Goal: Information Seeking & Learning: Learn about a topic

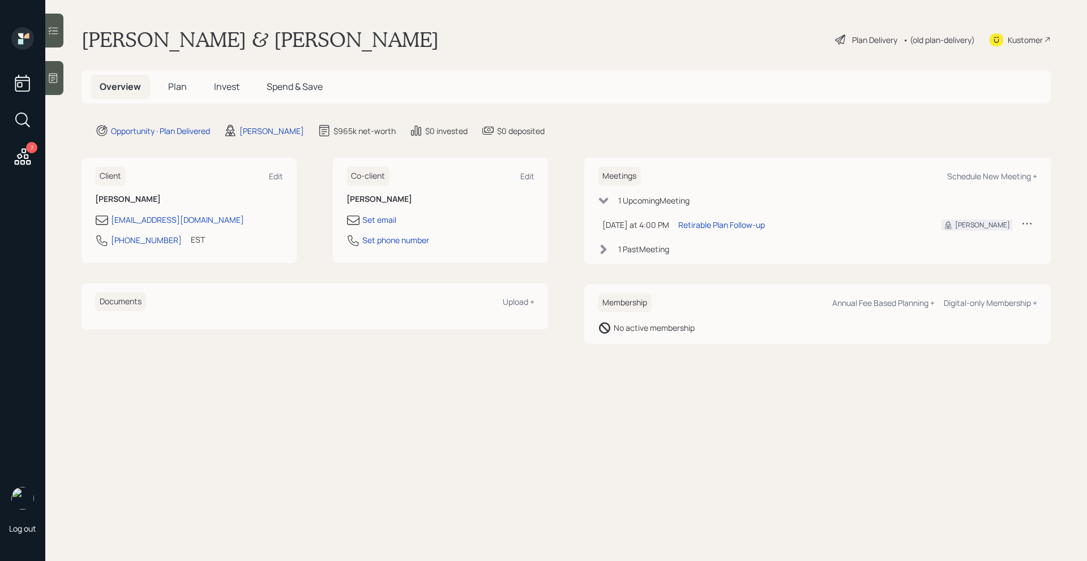
click at [234, 87] on span "Invest" at bounding box center [226, 86] width 25 height 12
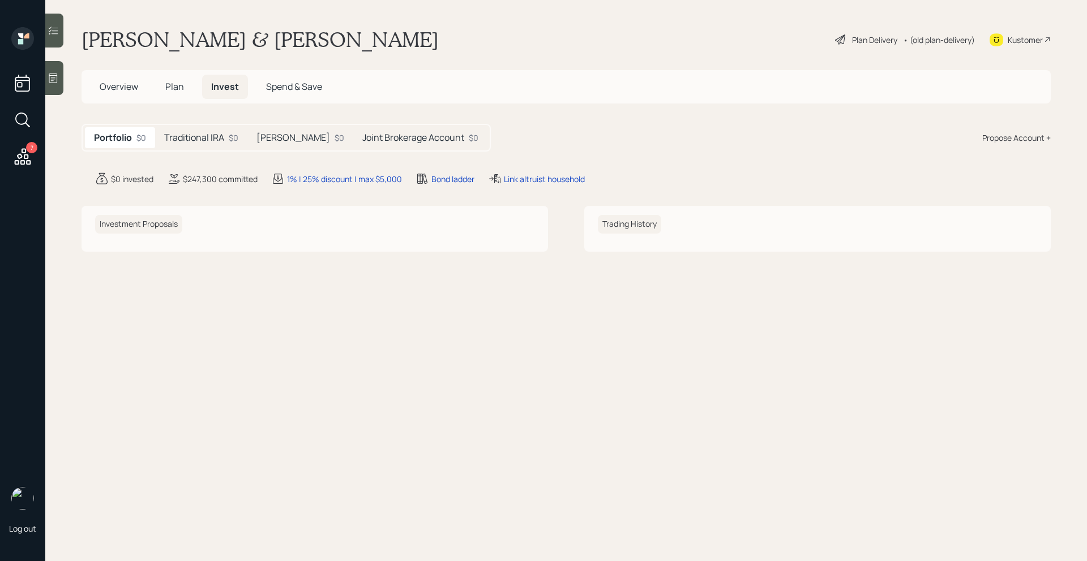
click at [222, 132] on h5 "Traditional IRA" at bounding box center [194, 137] width 60 height 11
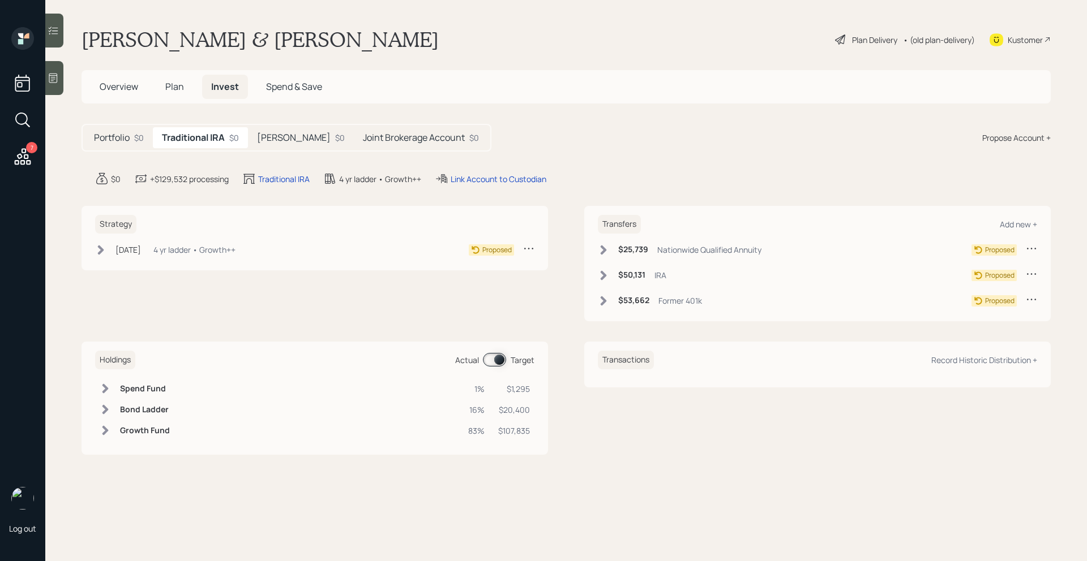
click at [271, 134] on h5 "[PERSON_NAME]" at bounding box center [294, 137] width 74 height 11
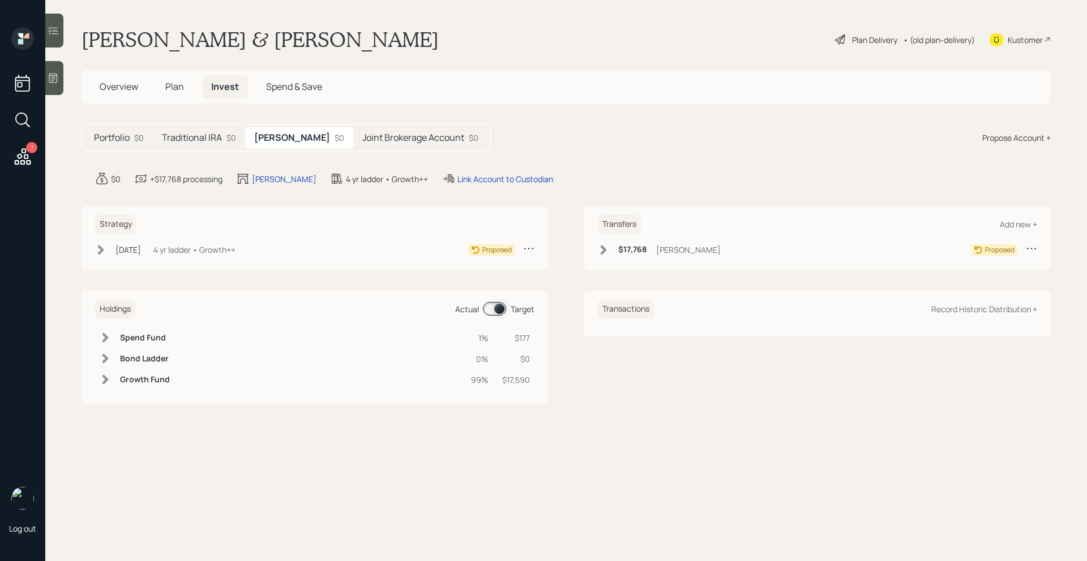
click at [362, 135] on h5 "Joint Brokerage Account" at bounding box center [413, 137] width 102 height 11
